Goal: Information Seeking & Learning: Understand process/instructions

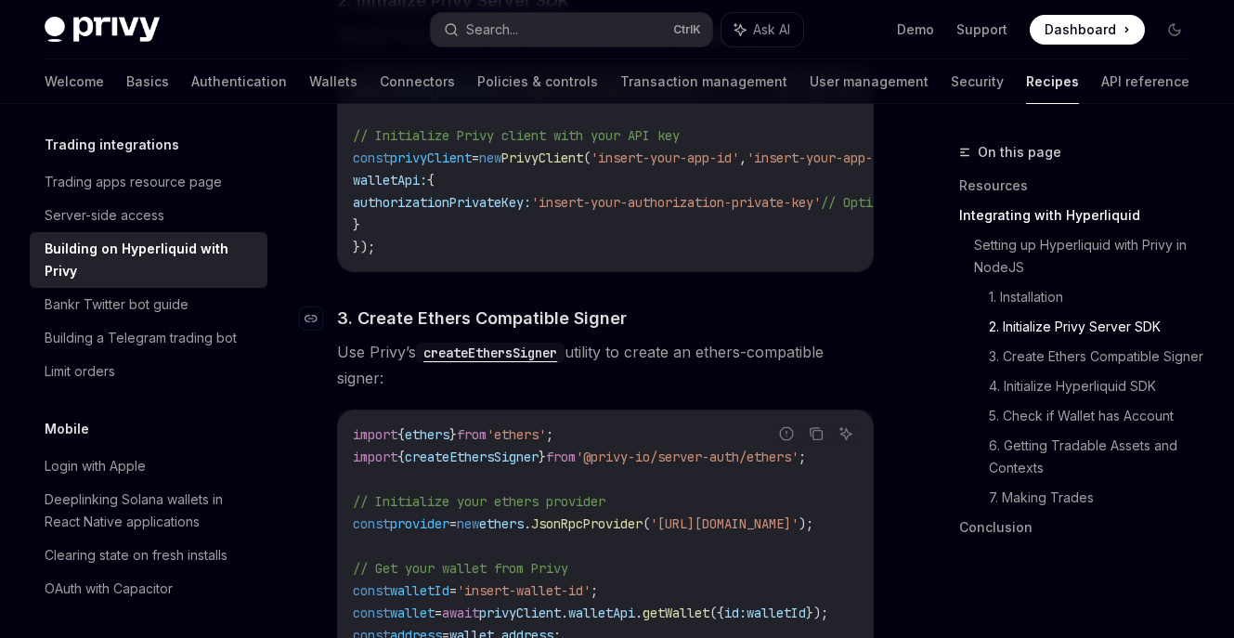
scroll to position [1337, 0]
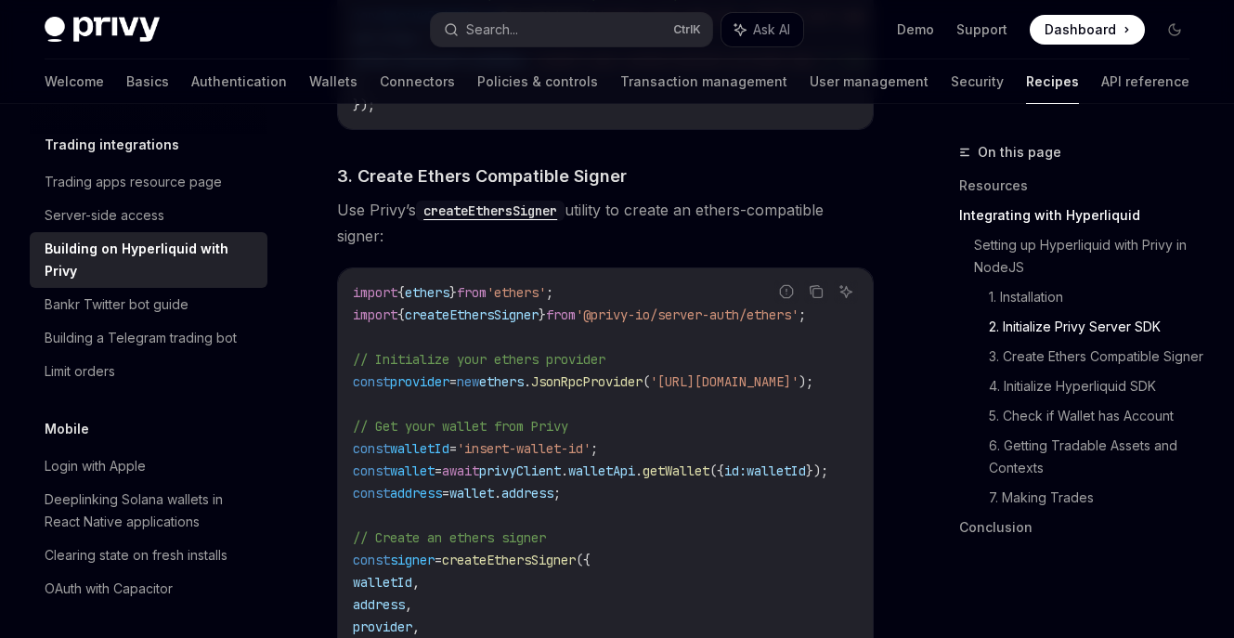
drag, startPoint x: 578, startPoint y: 246, endPoint x: 731, endPoint y: 247, distance: 153.1
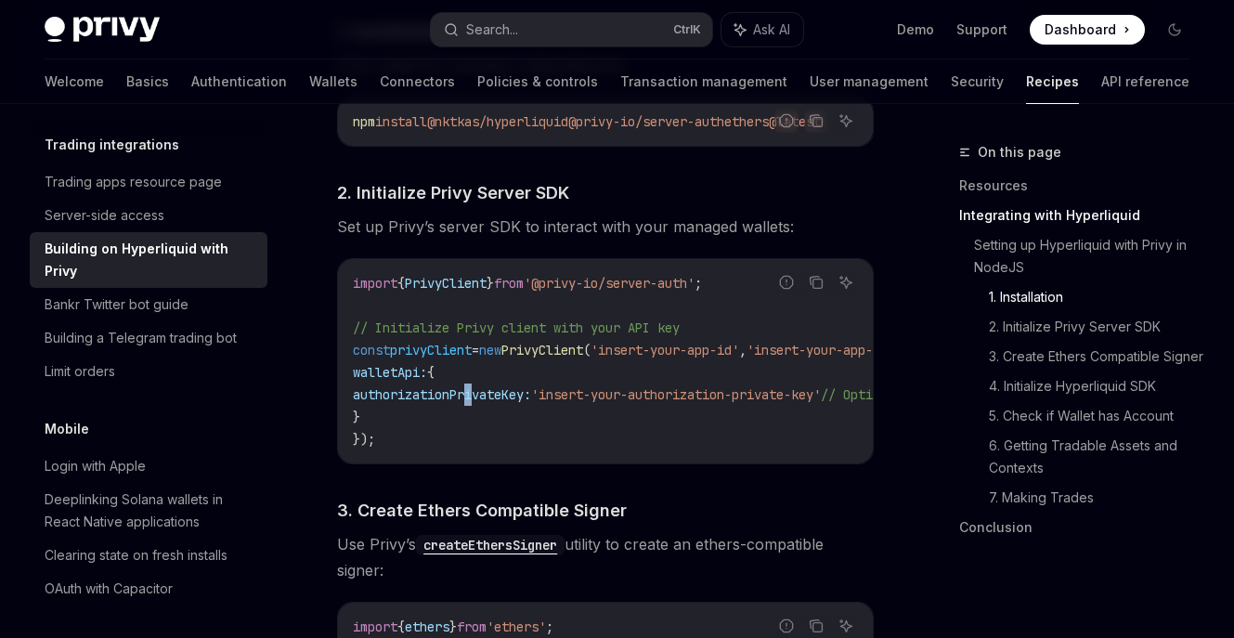
click at [473, 397] on span "authorizationPrivateKey:" at bounding box center [442, 394] width 178 height 17
click at [354, 233] on span "Set up Privy’s server SDK to interact with your managed wallets:" at bounding box center [605, 226] width 536 height 26
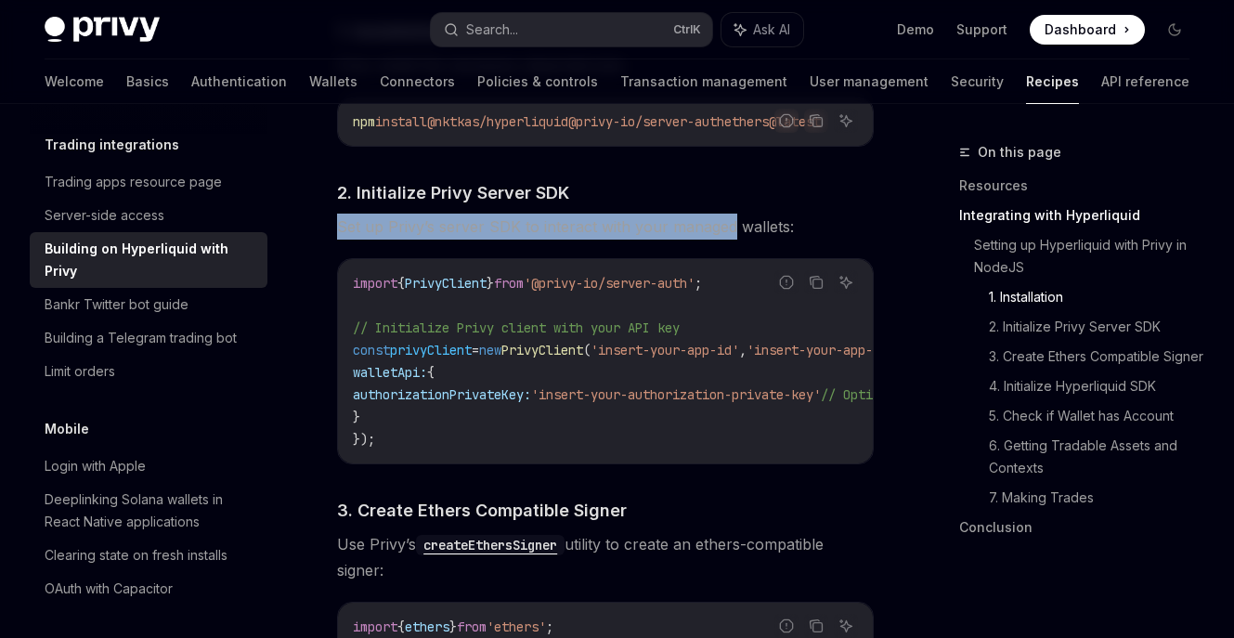
drag, startPoint x: 354, startPoint y: 233, endPoint x: 686, endPoint y: 233, distance: 332.3
click at [686, 233] on span "Set up Privy’s server SDK to interact with your managed wallets:" at bounding box center [605, 226] width 536 height 26
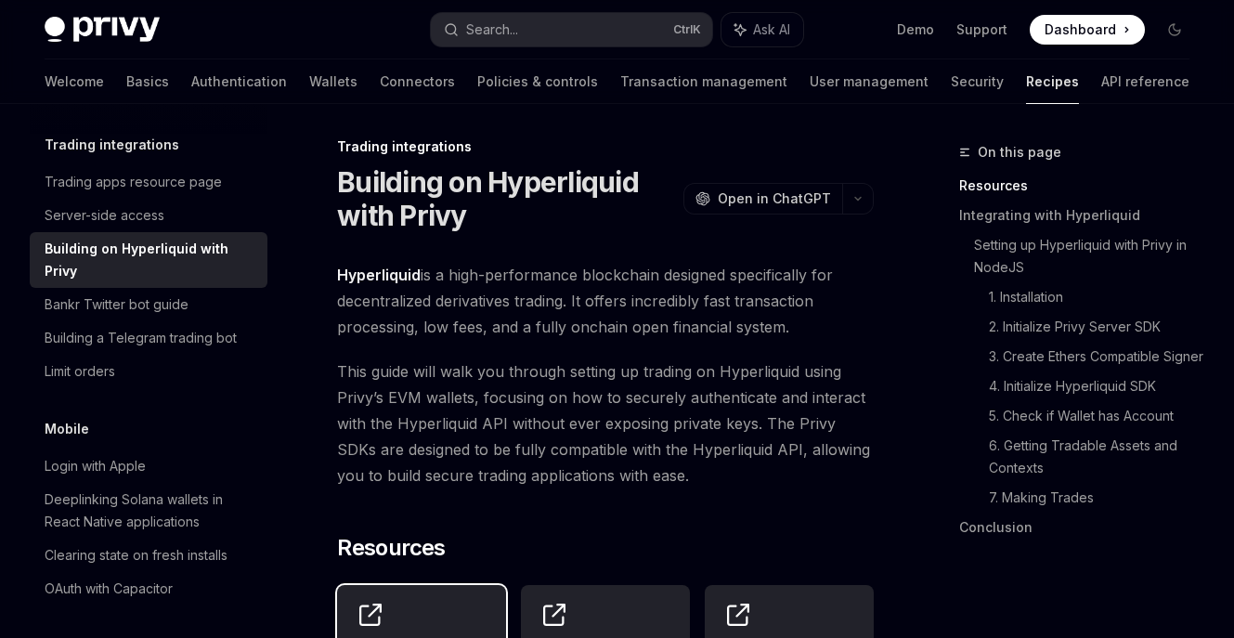
scroll to position [0, 0]
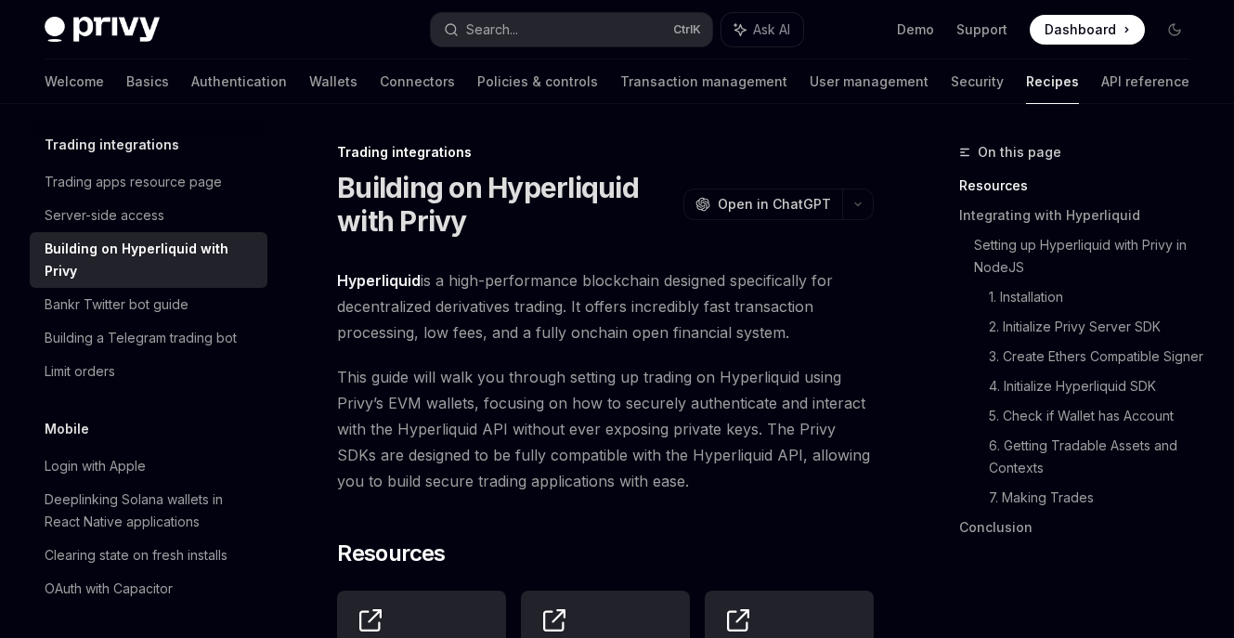
click at [436, 278] on span "Hyperliquid is a high-performance blockchain designed specifically for decentra…" at bounding box center [605, 306] width 536 height 78
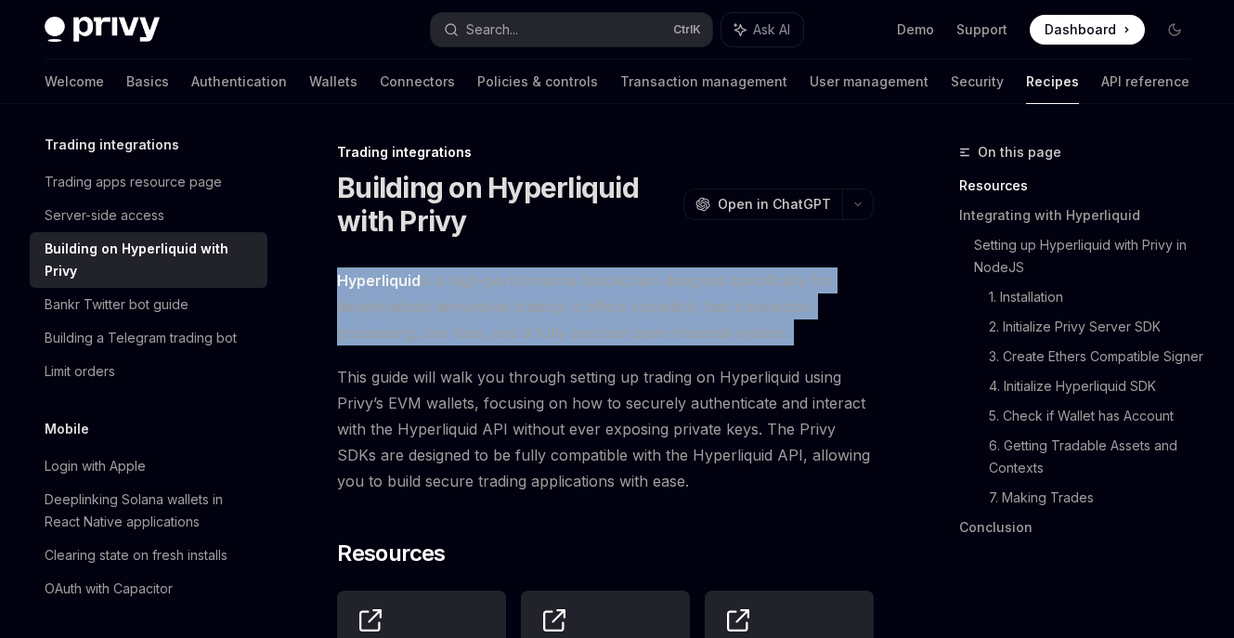
click at [438, 278] on span "Hyperliquid is a high-performance blockchain designed specifically for decentra…" at bounding box center [605, 306] width 536 height 78
click at [780, 209] on span "Open in ChatGPT" at bounding box center [773, 204] width 113 height 19
